Goal: Check status: Check status

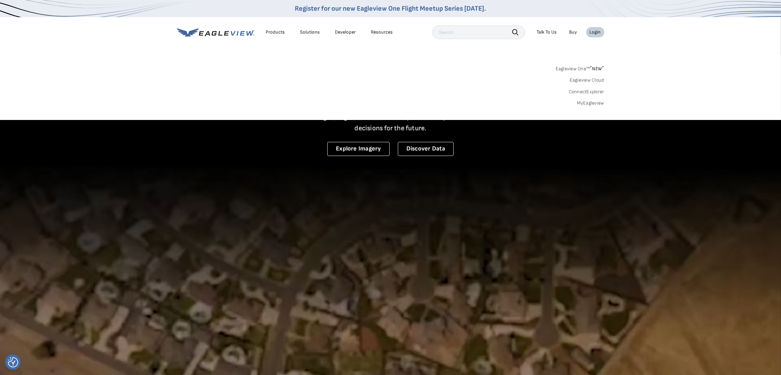
click at [581, 66] on link "Eagleview One™ * NEW *" at bounding box center [580, 68] width 49 height 8
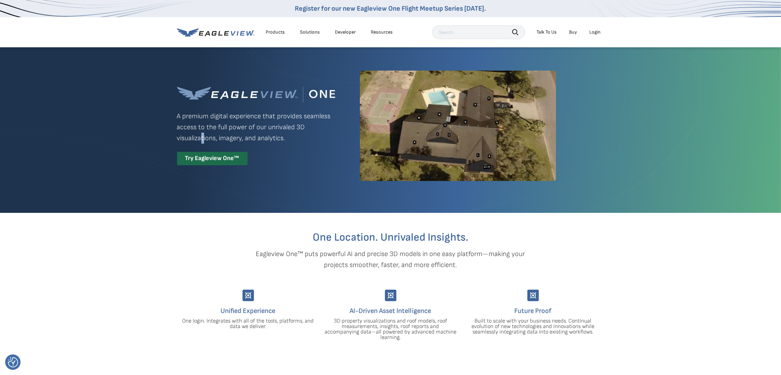
click at [203, 142] on p "A premium digital experience that provides seamless access to the full power of…" at bounding box center [256, 127] width 158 height 33
click at [206, 154] on div "Try Eagleview One™" at bounding box center [212, 158] width 71 height 13
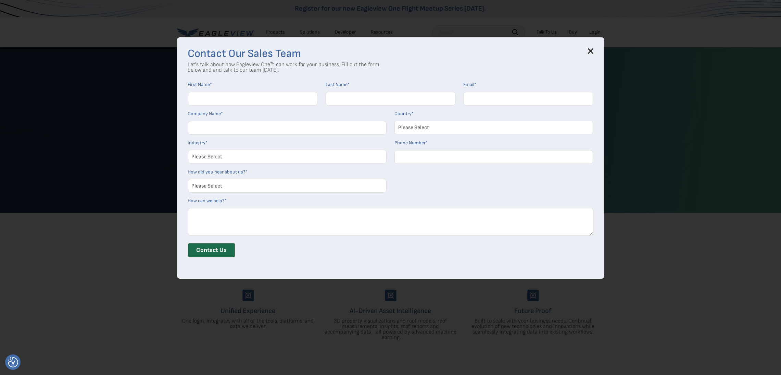
click at [593, 56] on h3 "Contact Our Sales Team" at bounding box center [390, 53] width 405 height 11
click at [593, 51] on icon at bounding box center [590, 51] width 4 height 4
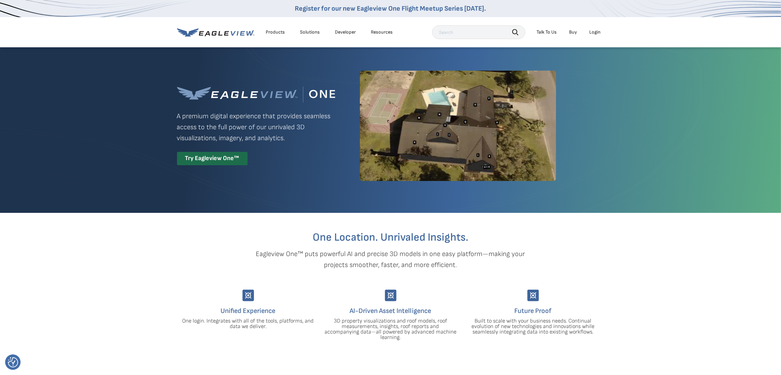
click at [595, 30] on div "Login" at bounding box center [594, 32] width 11 height 6
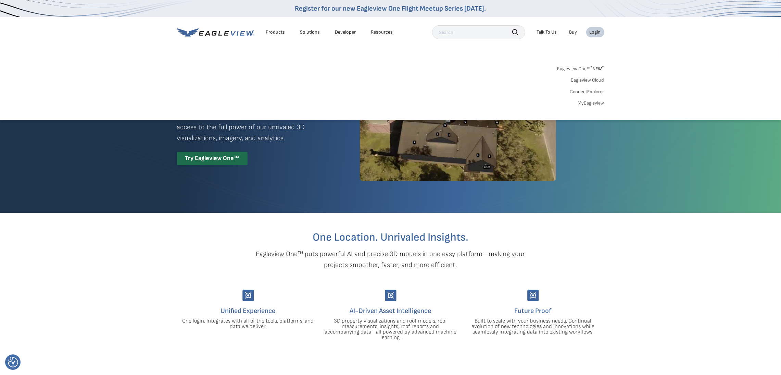
click at [588, 101] on link "MyEagleview" at bounding box center [591, 103] width 26 height 6
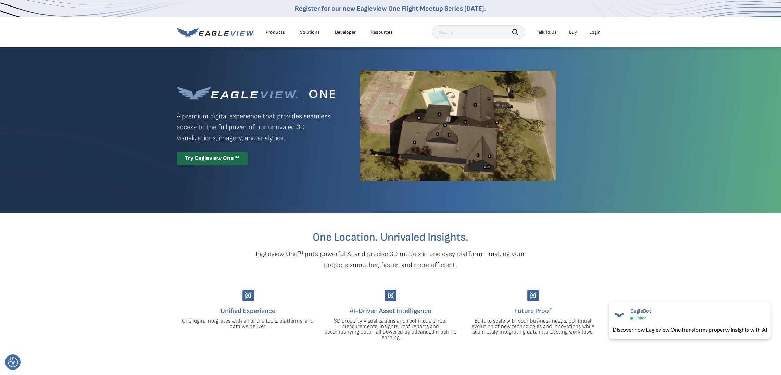
click at [595, 27] on li "Login" at bounding box center [595, 32] width 18 height 10
click at [595, 31] on div "Login" at bounding box center [594, 32] width 11 height 6
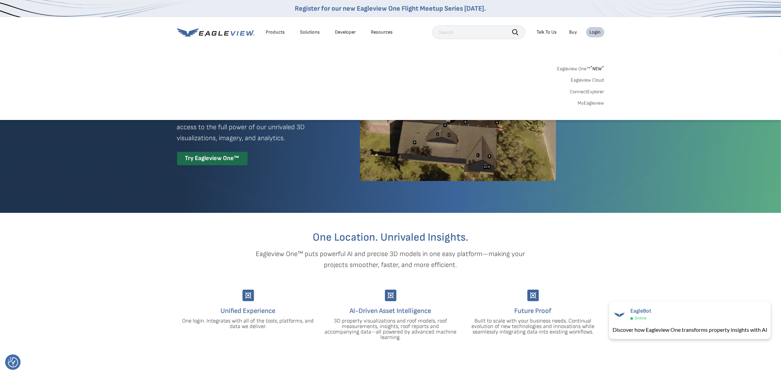
click at [583, 101] on link "MyEagleview" at bounding box center [591, 103] width 26 height 6
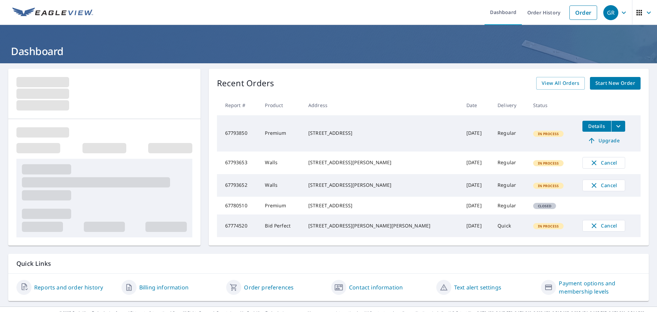
scroll to position [24, 0]
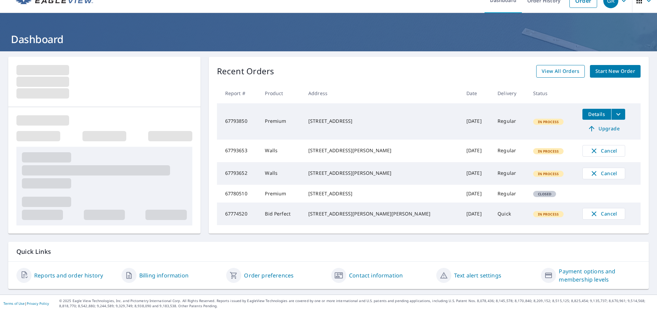
click at [549, 65] on link "View All Orders" at bounding box center [560, 71] width 49 height 13
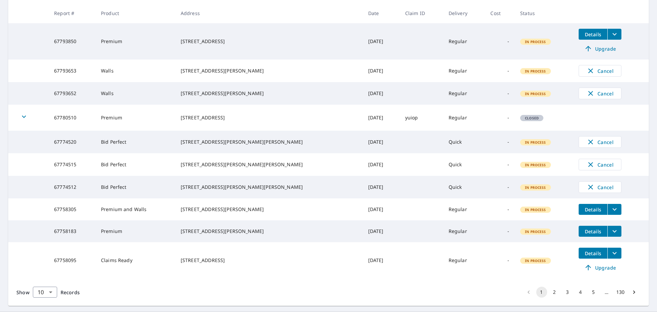
scroll to position [161, 0]
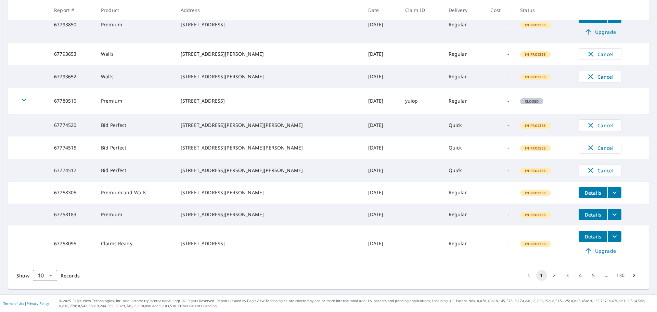
click at [611, 191] on icon "filesDropdownBtn-67758305" at bounding box center [615, 193] width 8 height 8
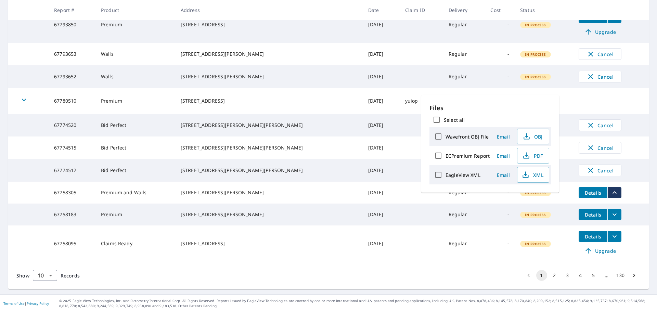
click at [647, 192] on main "​ Search Download Excel 1-10 of 1293 records shown Refine results by choosing f…" at bounding box center [328, 106] width 657 height 377
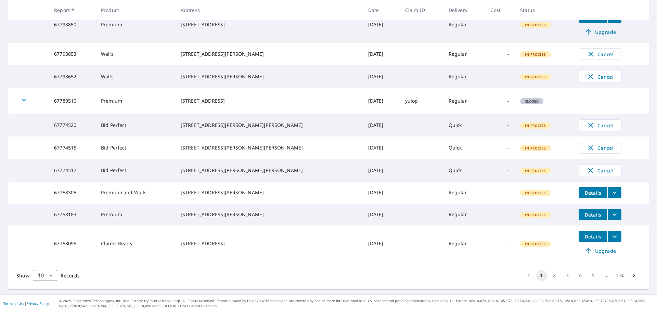
click at [552, 274] on button "2" at bounding box center [554, 275] width 11 height 11
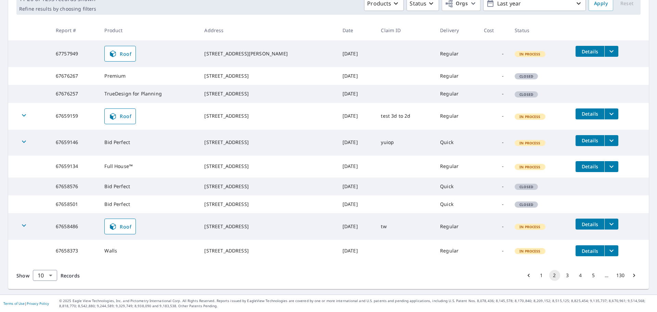
scroll to position [144, 0]
click at [562, 273] on button "3" at bounding box center [567, 275] width 11 height 11
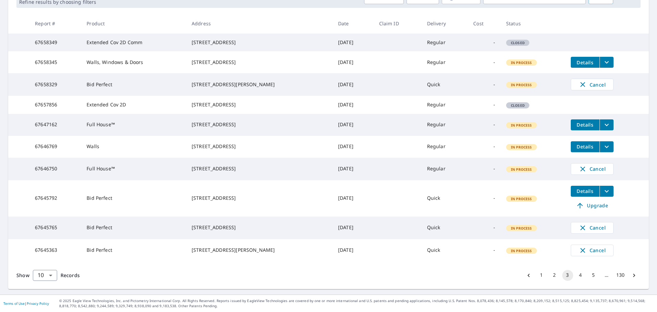
scroll to position [148, 0]
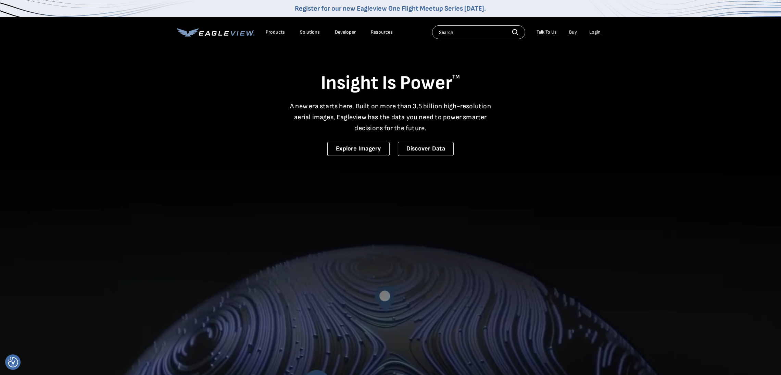
click at [520, 29] on div "Login" at bounding box center [594, 32] width 11 height 6
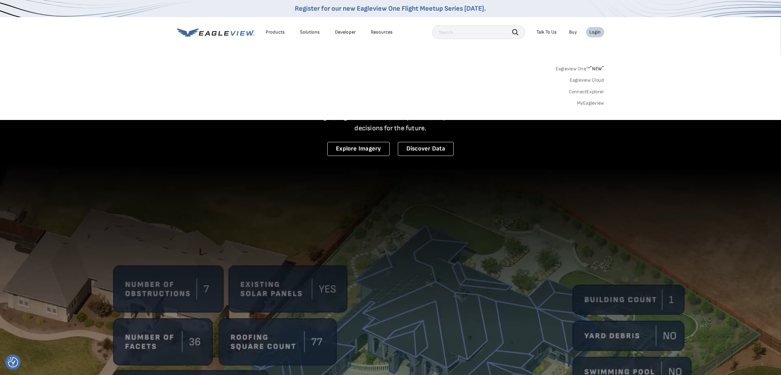
click at [520, 102] on link "MyEagleview" at bounding box center [590, 103] width 27 height 6
